Goal: Navigation & Orientation: Find specific page/section

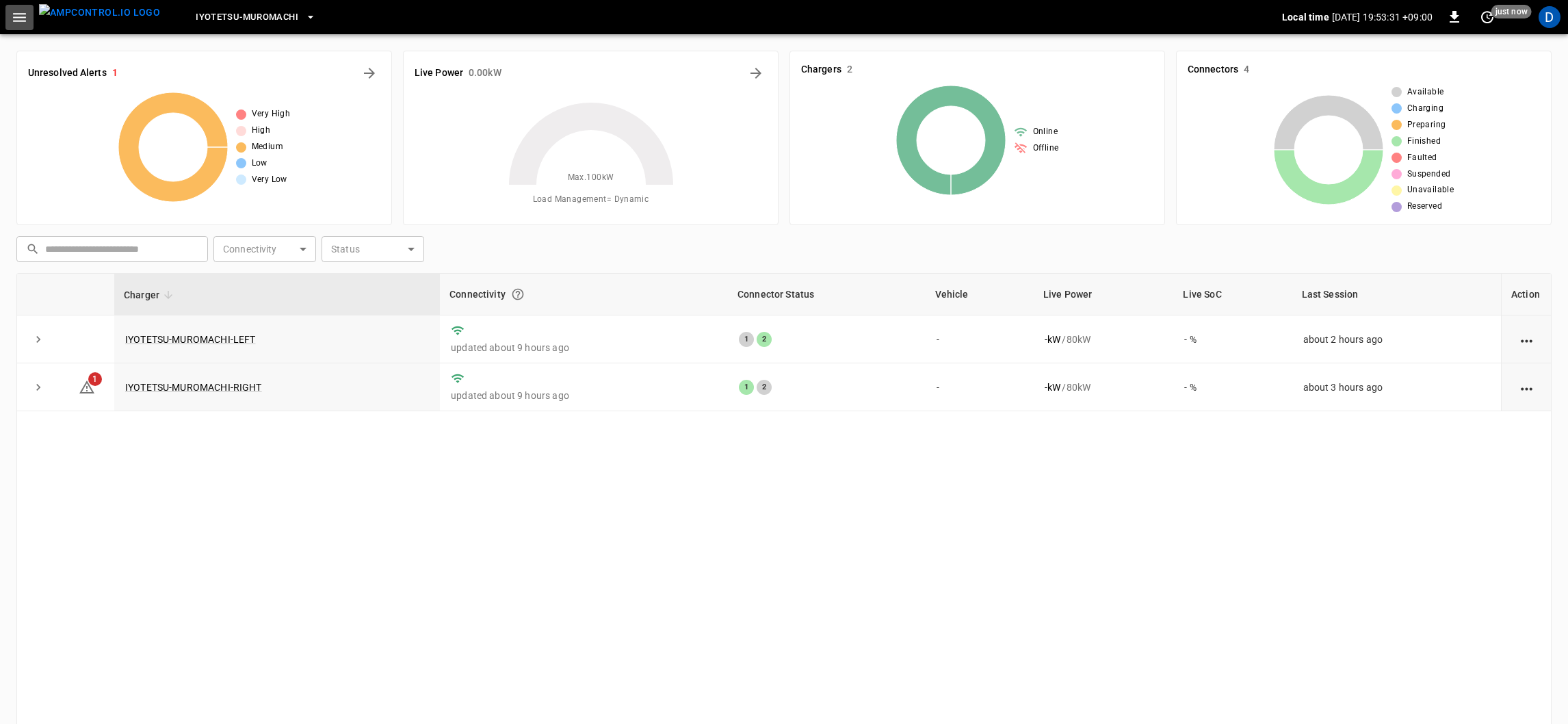
click at [8, 15] on button "button" at bounding box center [20, 17] width 28 height 25
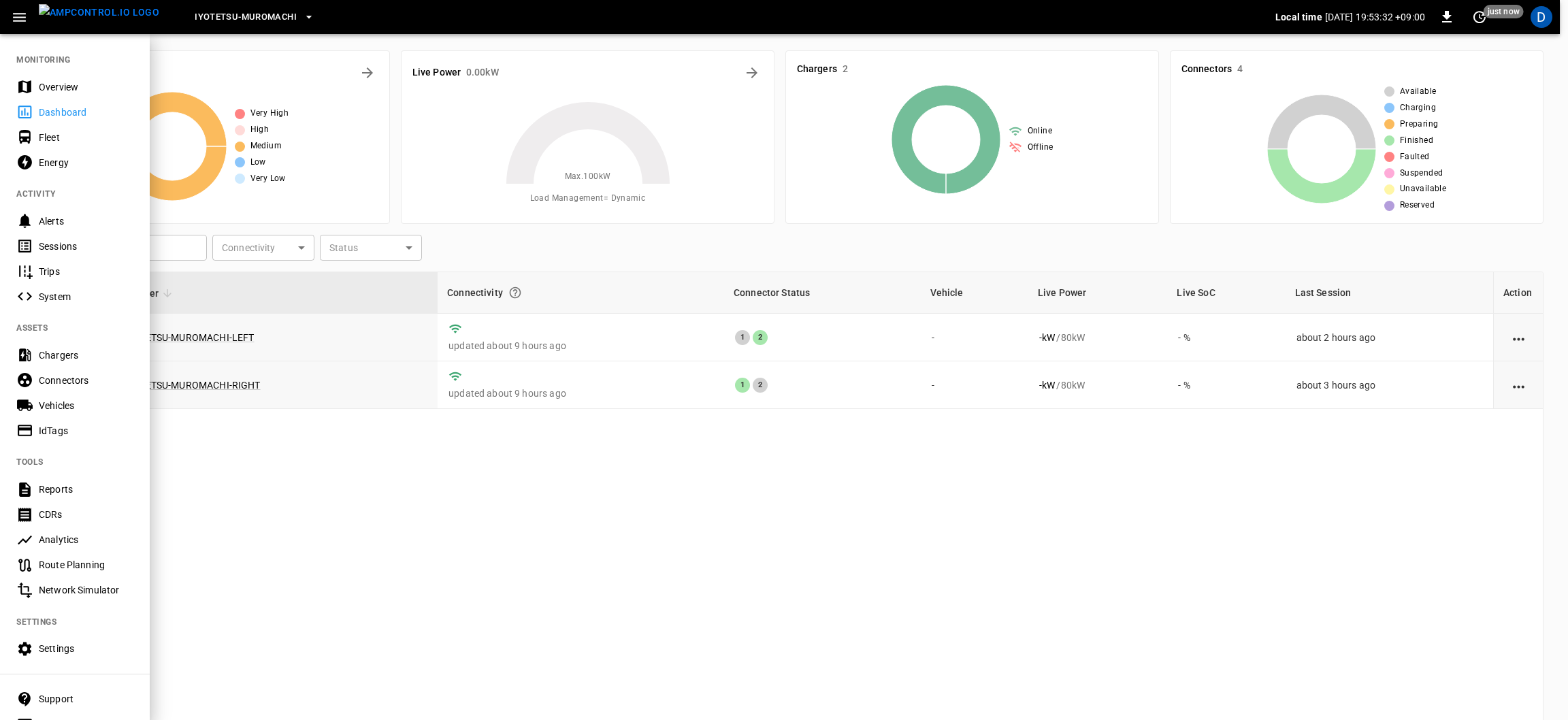
click at [46, 80] on div "Overview" at bounding box center [86, 87] width 94 height 14
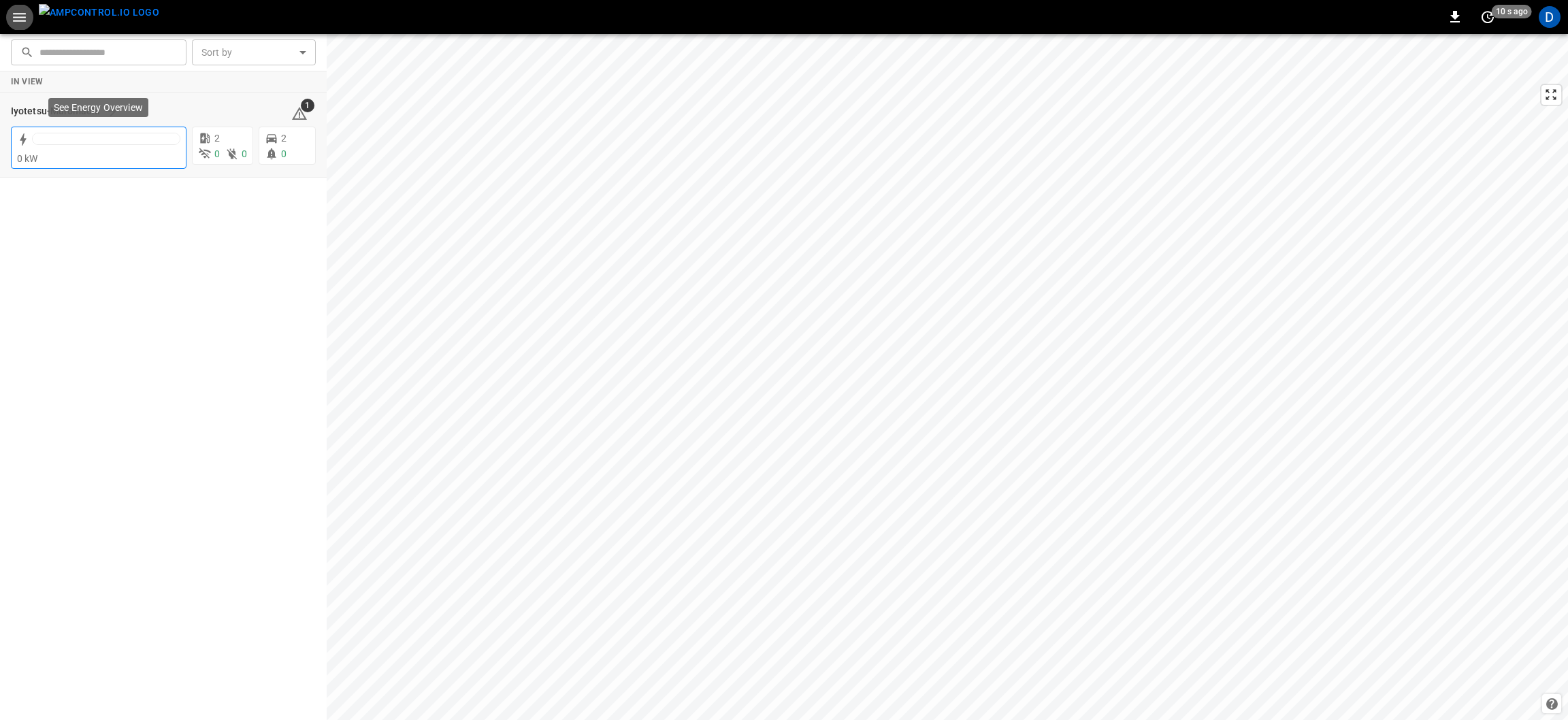
click at [163, 143] on div at bounding box center [106, 139] width 147 height 11
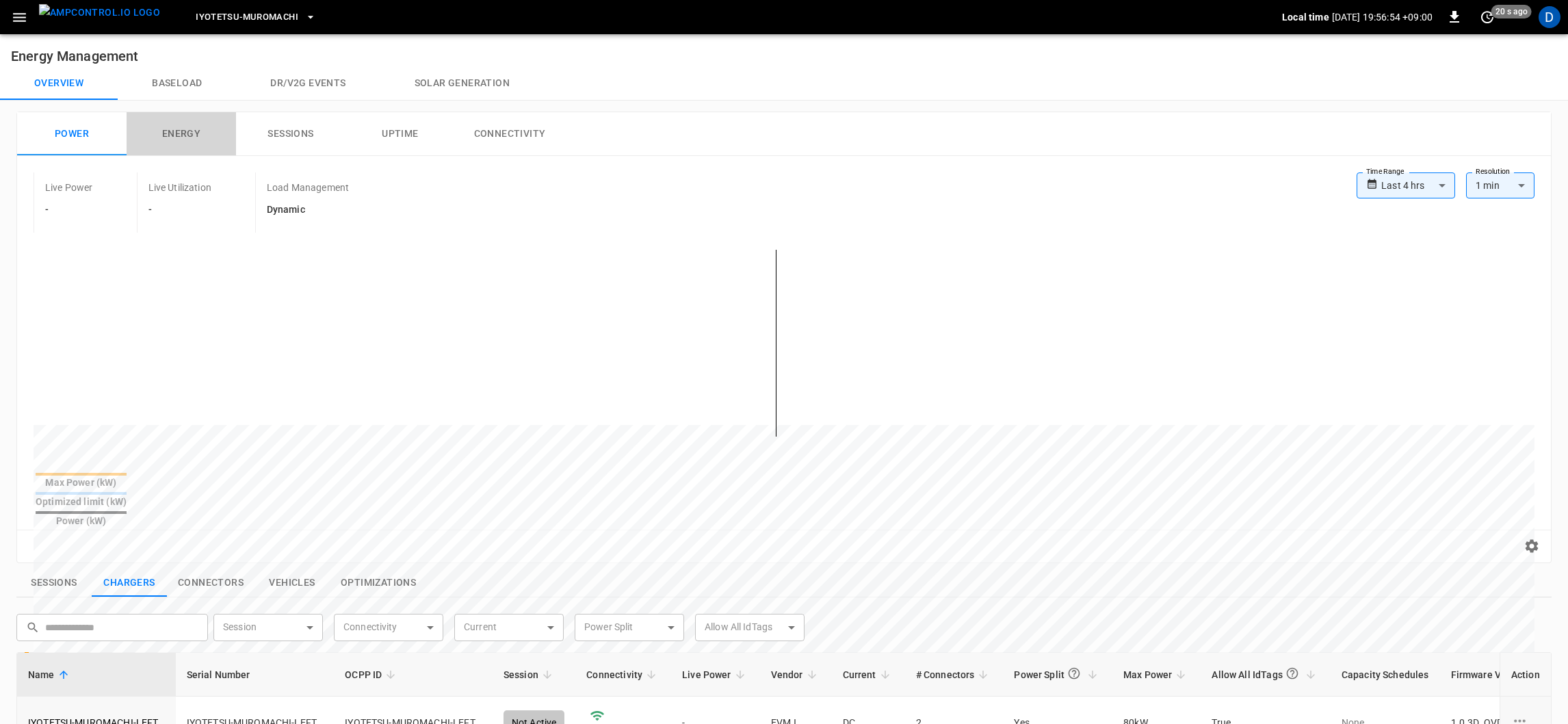
click at [186, 137] on button "Energy" at bounding box center [181, 134] width 110 height 44
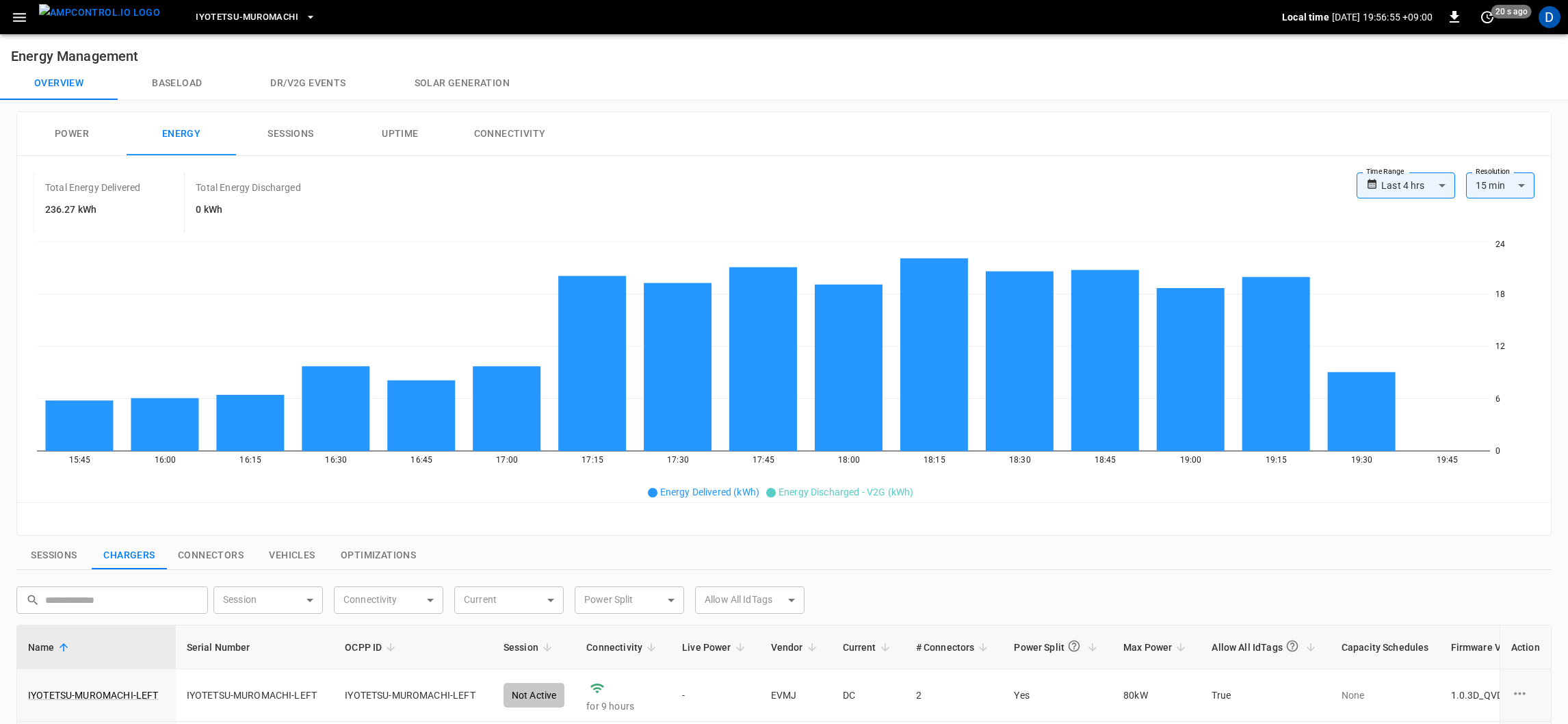
click at [82, 131] on button "Power" at bounding box center [71, 134] width 110 height 44
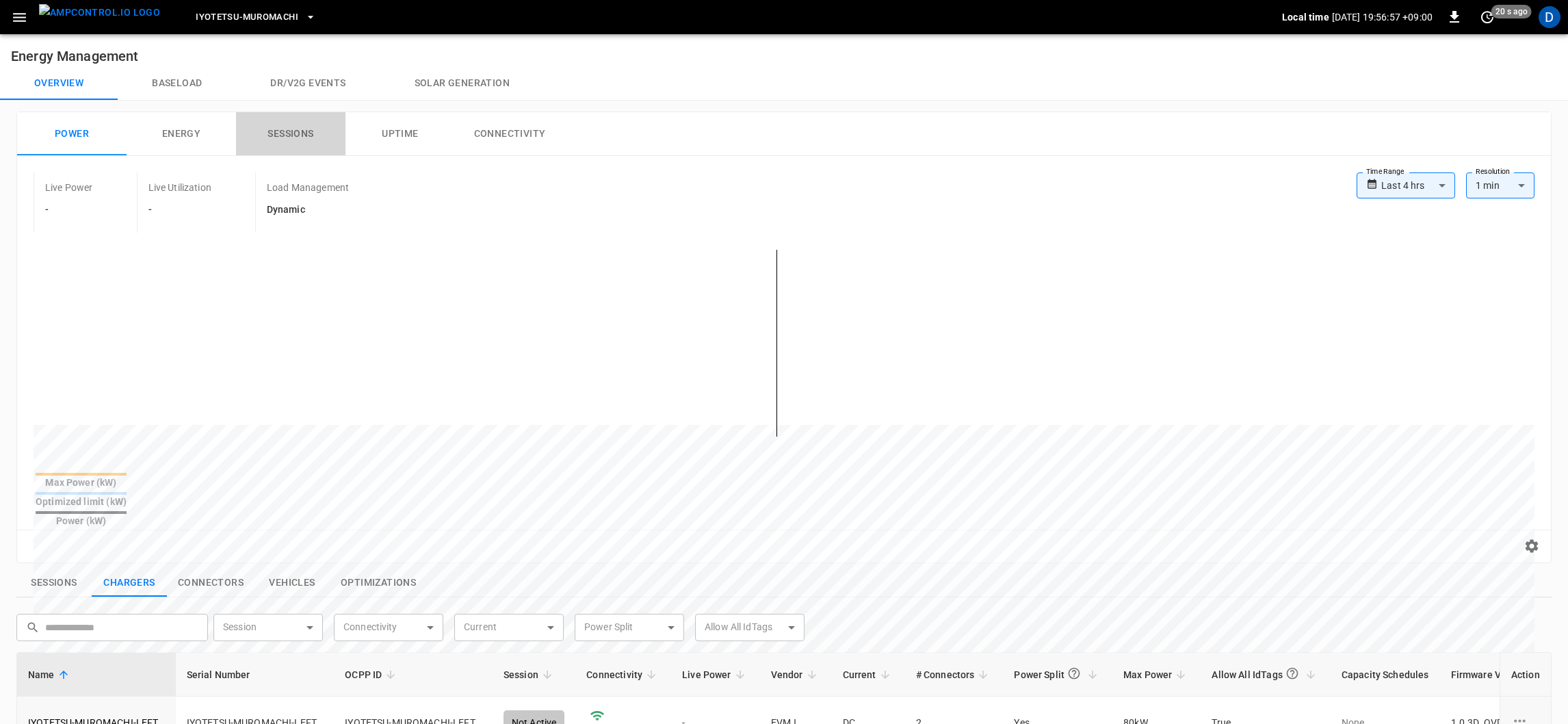
click at [288, 132] on button "Sessions" at bounding box center [290, 134] width 110 height 44
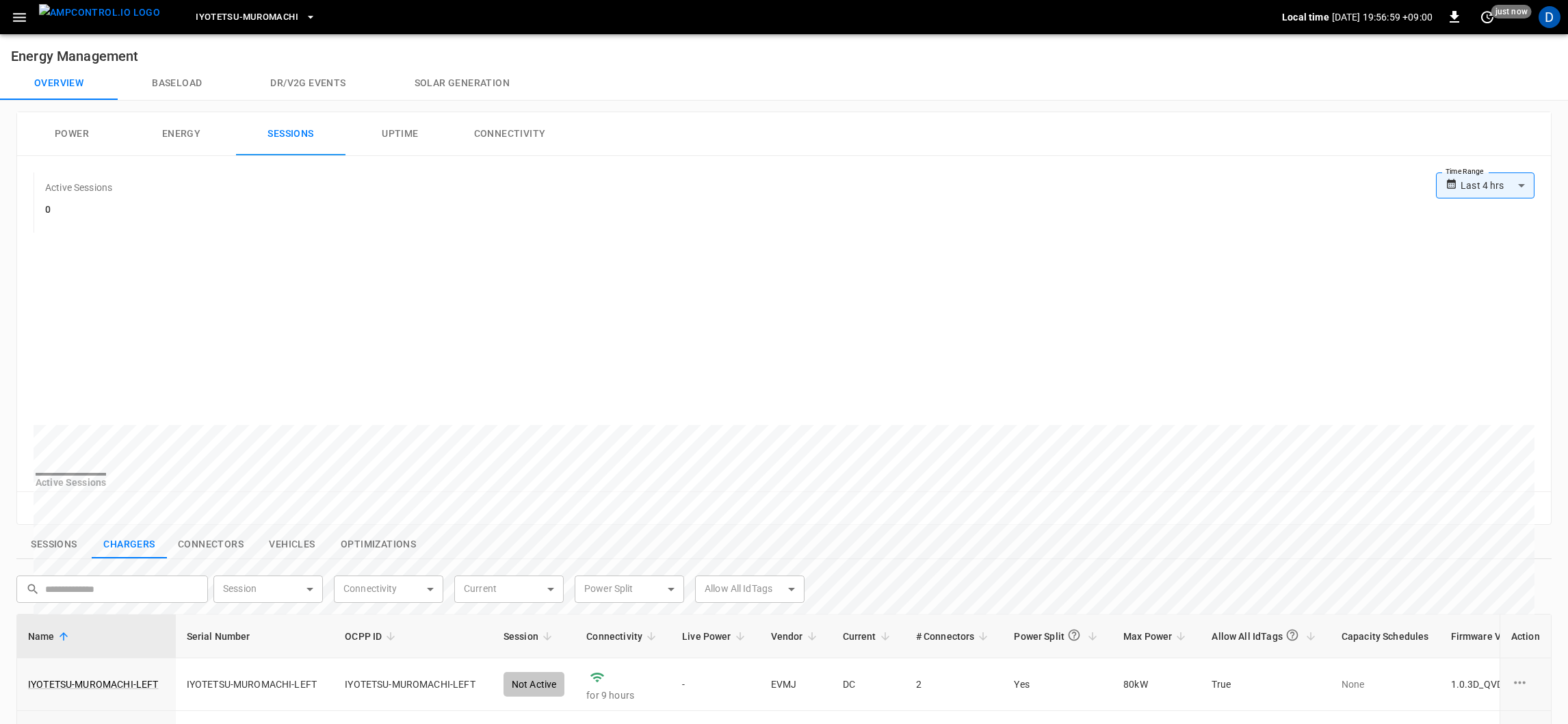
click at [125, 136] on button "Power" at bounding box center [71, 134] width 110 height 44
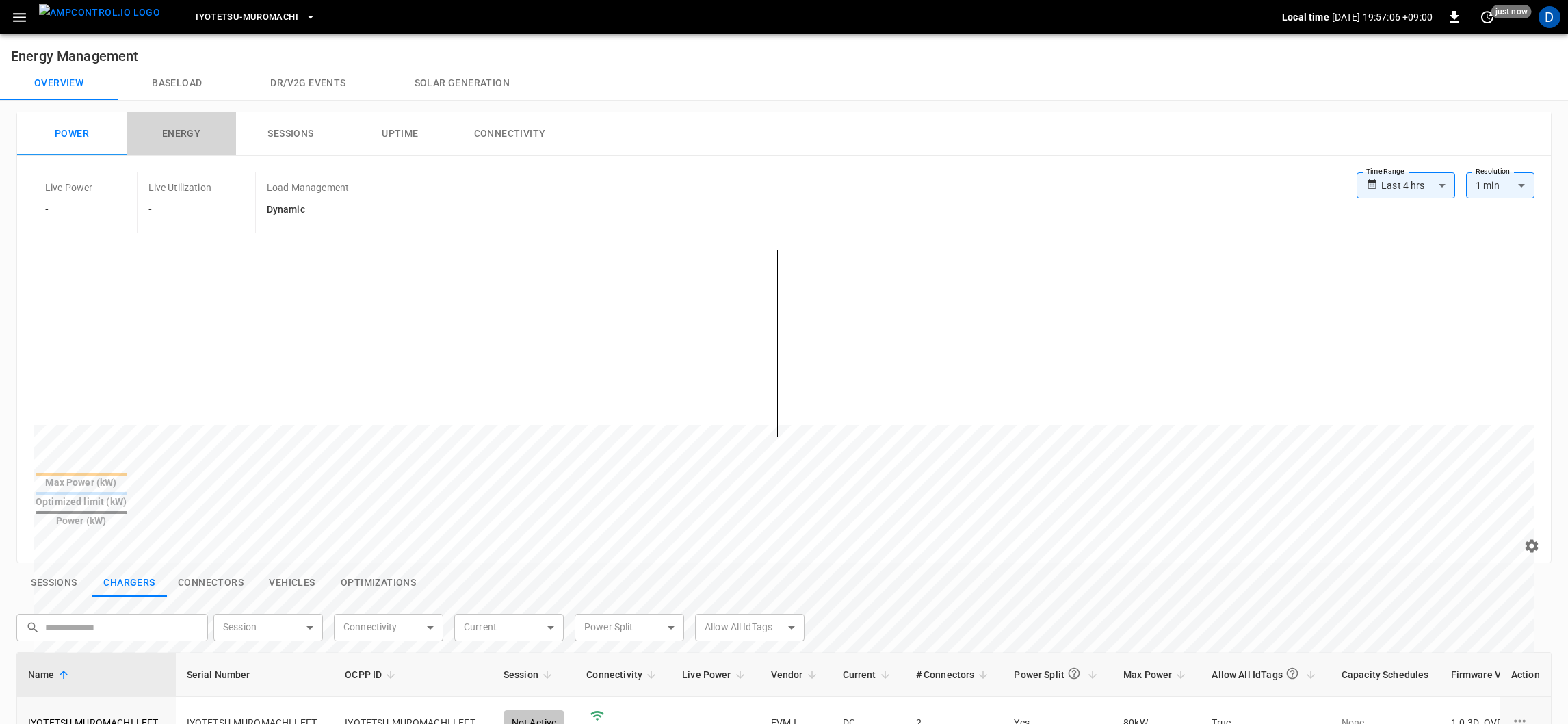
click at [194, 130] on button "Energy" at bounding box center [181, 134] width 110 height 44
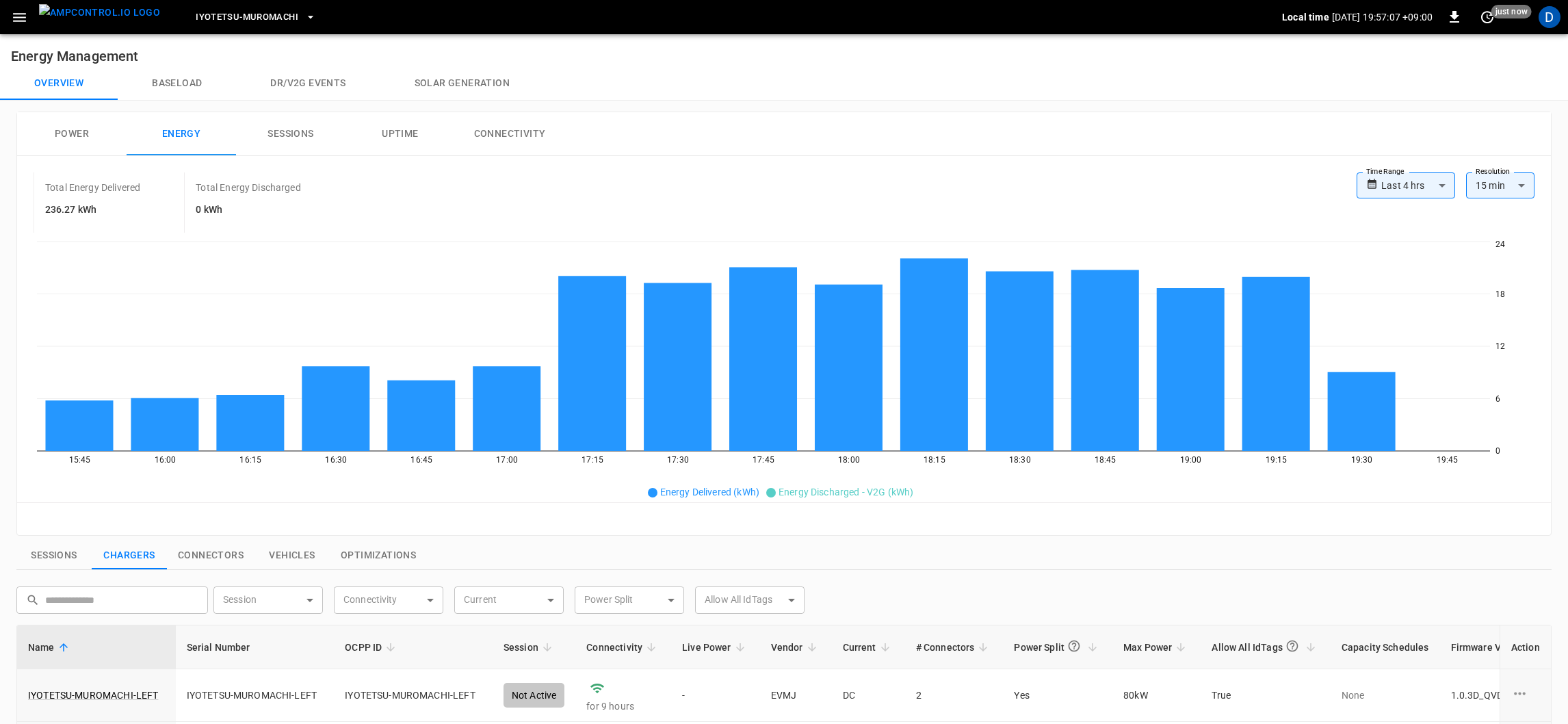
click at [72, 130] on button "Power" at bounding box center [71, 134] width 110 height 44
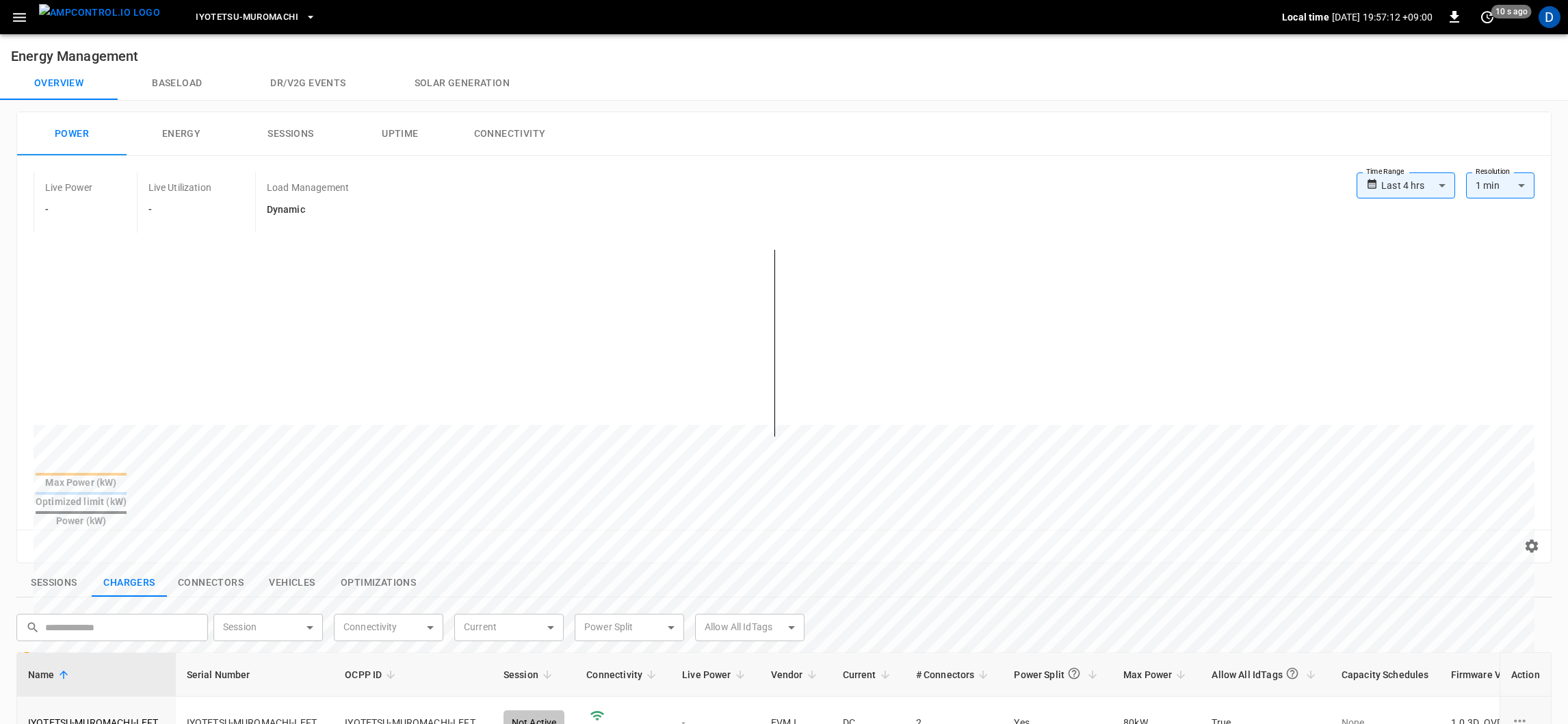
click at [203, 569] on button "Connectors" at bounding box center [210, 583] width 87 height 29
